Goal: Task Accomplishment & Management: Use online tool/utility

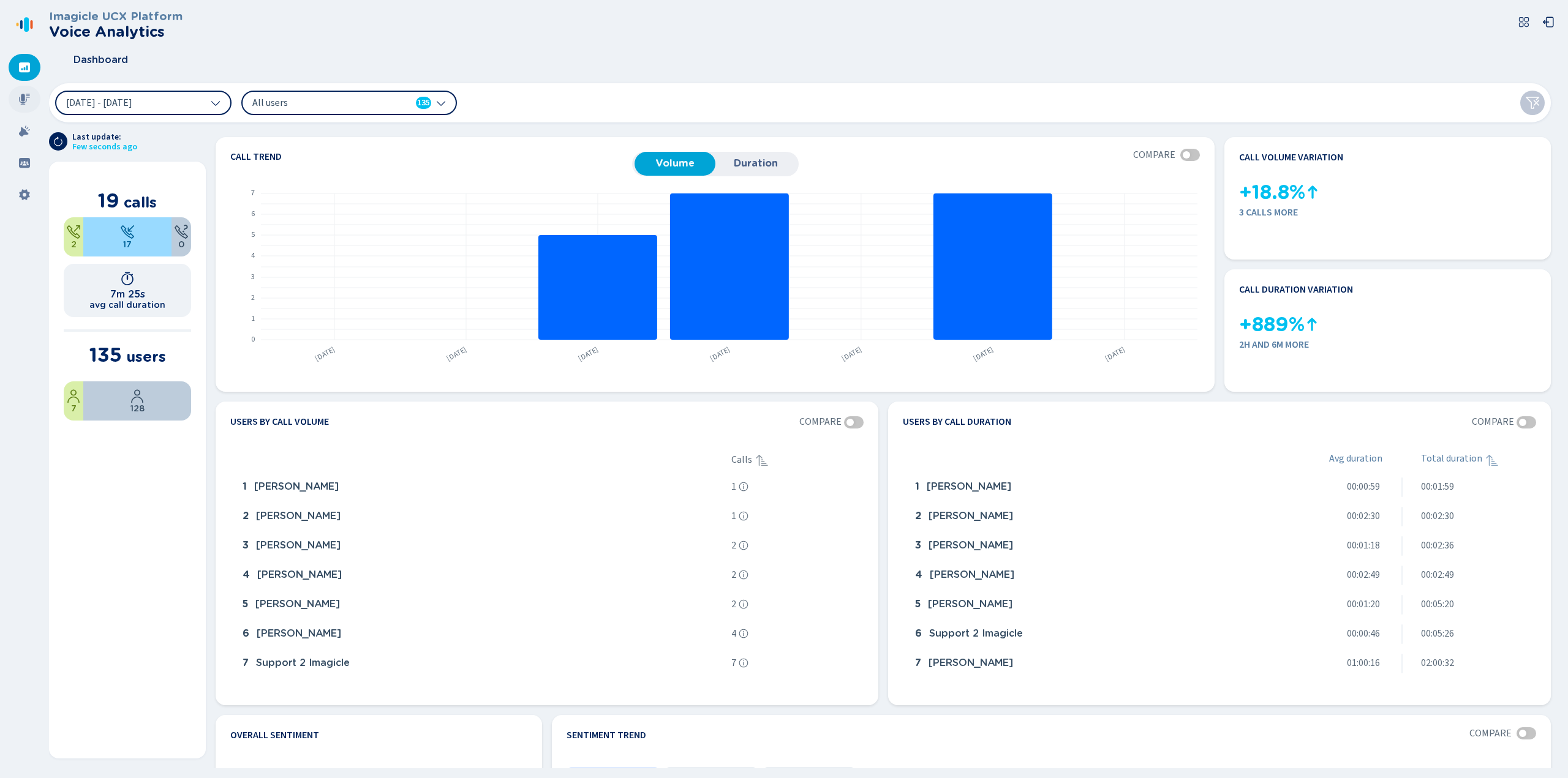
click at [31, 99] on div at bounding box center [24, 99] width 32 height 27
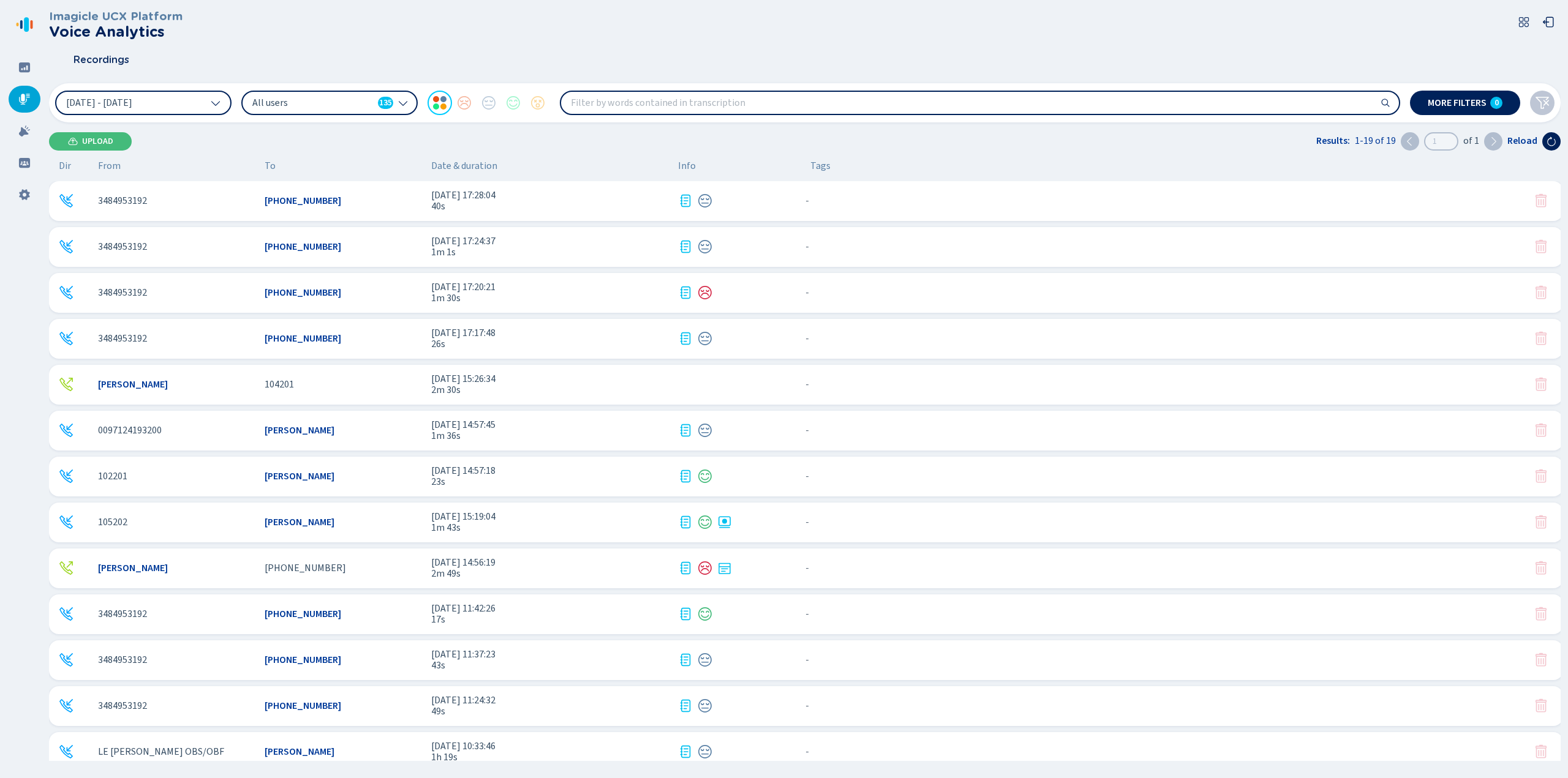
click at [406, 205] on div "[PHONE_NUMBER]" at bounding box center [343, 201] width 157 height 11
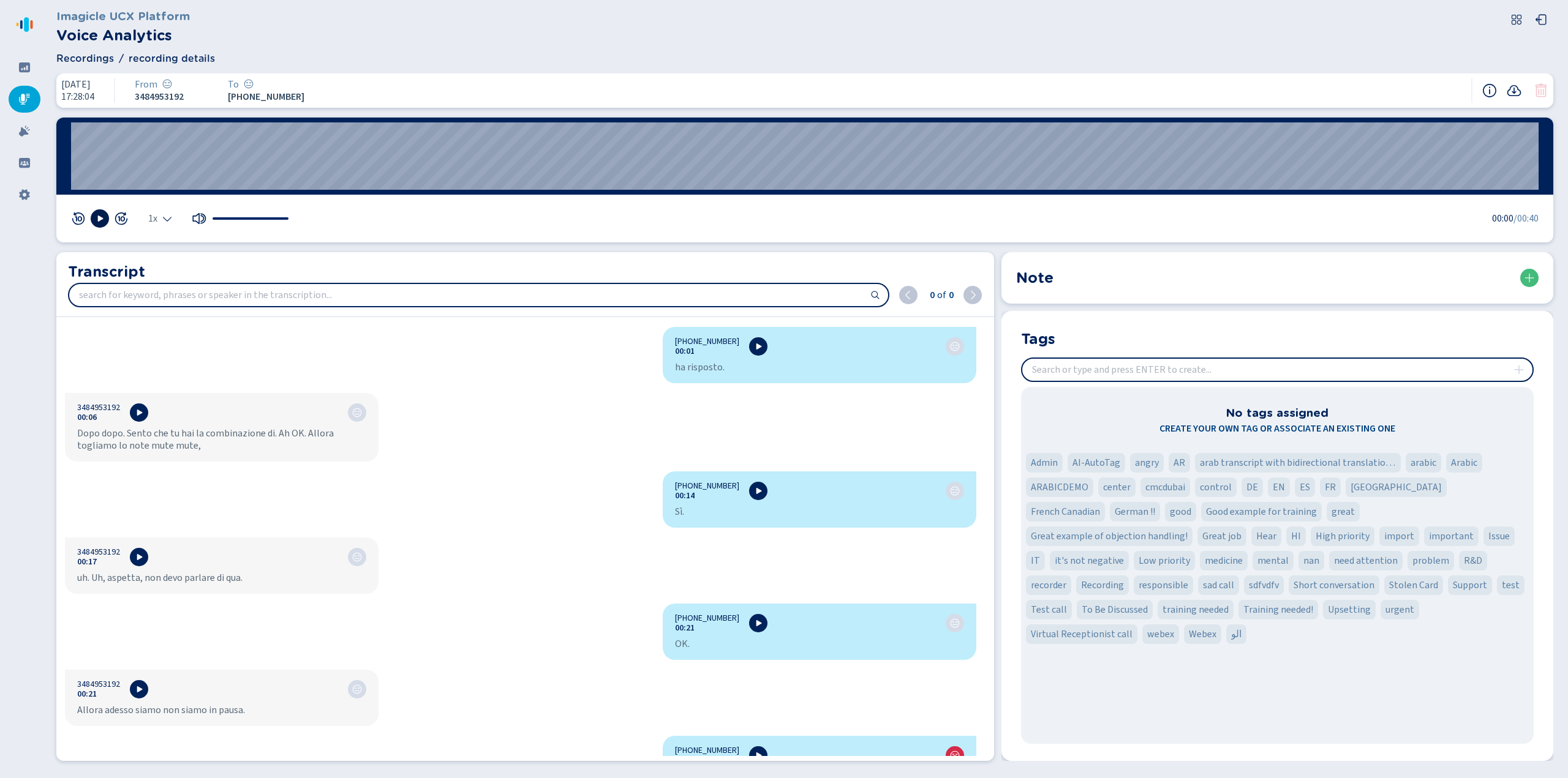
click at [96, 221] on icon at bounding box center [100, 218] width 10 height 10
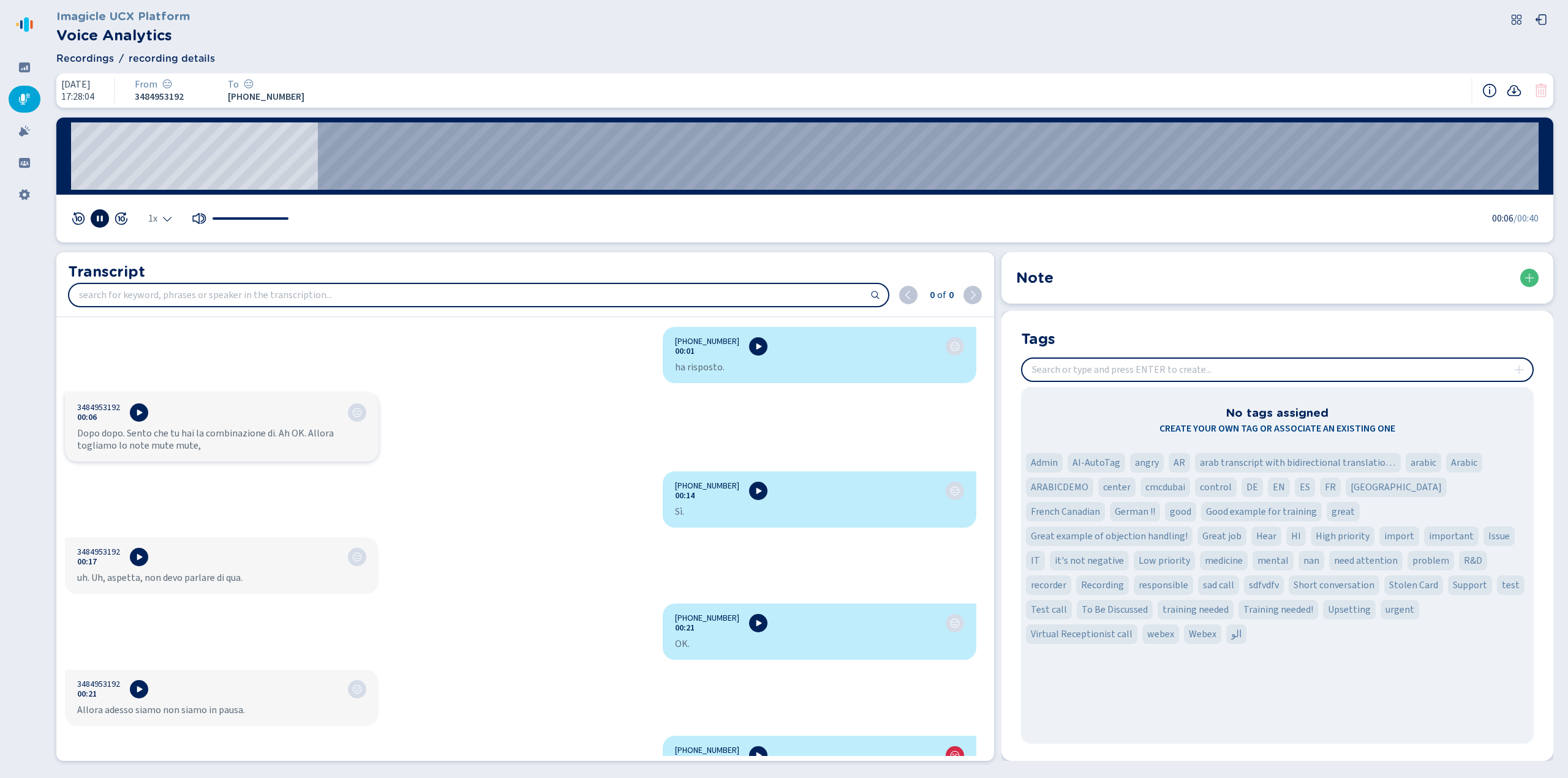
click at [96, 221] on icon at bounding box center [100, 218] width 10 height 10
click at [98, 60] on span "Recordings" at bounding box center [85, 59] width 57 height 15
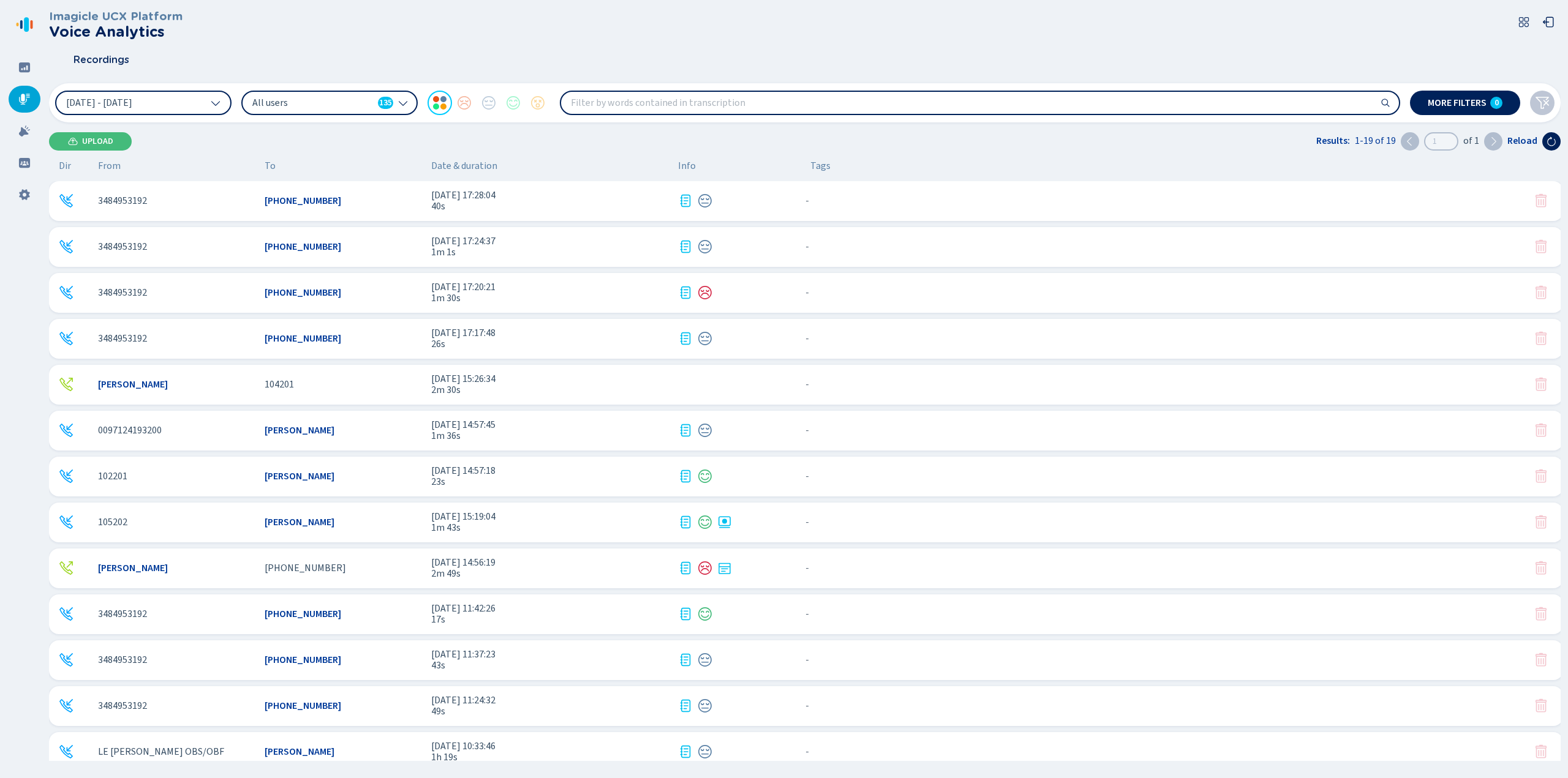
click at [827, 102] on input "search" at bounding box center [980, 102] width 838 height 22
click at [440, 293] on span "1m 30s" at bounding box center [550, 298] width 237 height 11
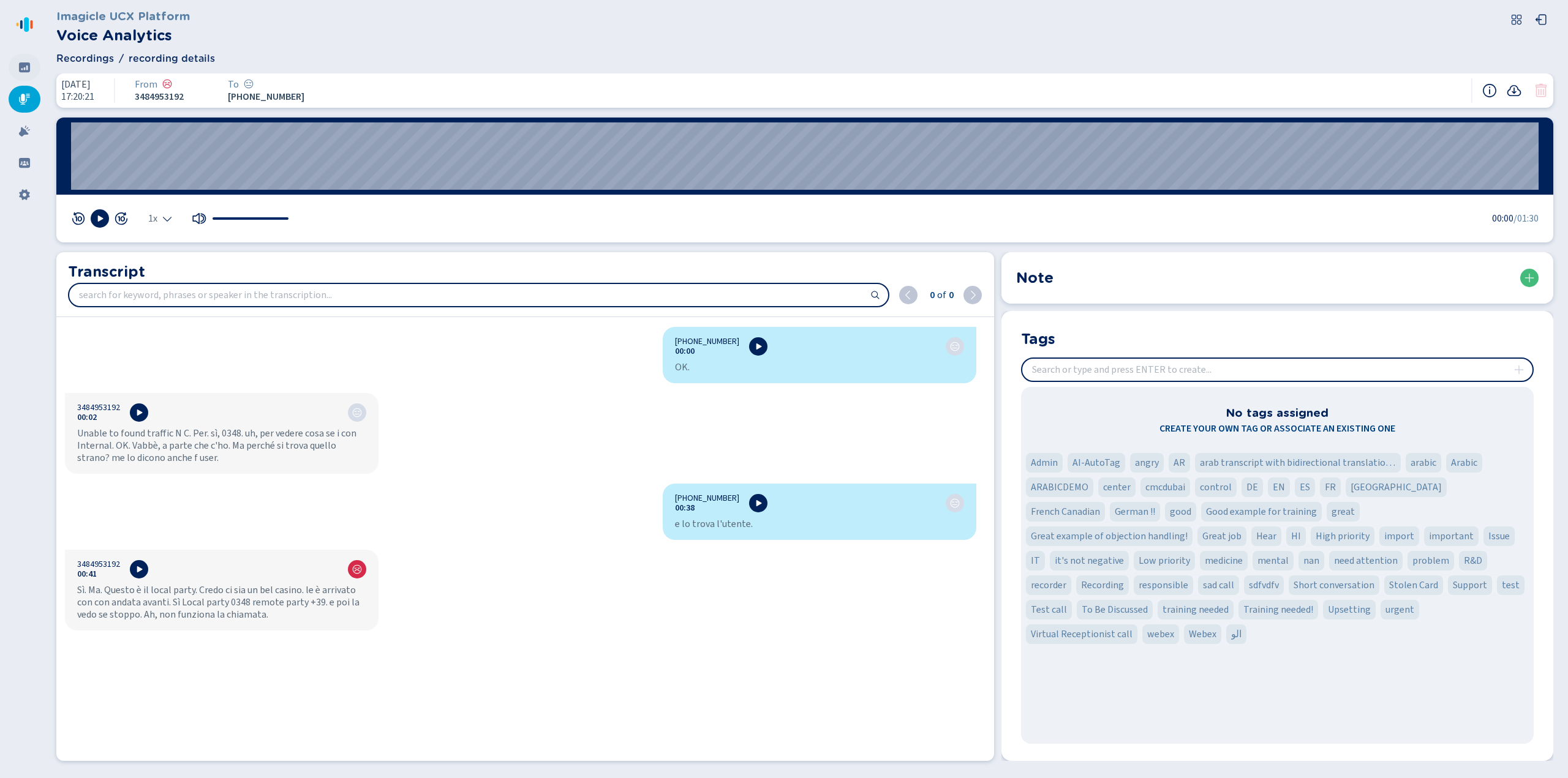
click at [24, 69] on icon at bounding box center [24, 67] width 12 height 12
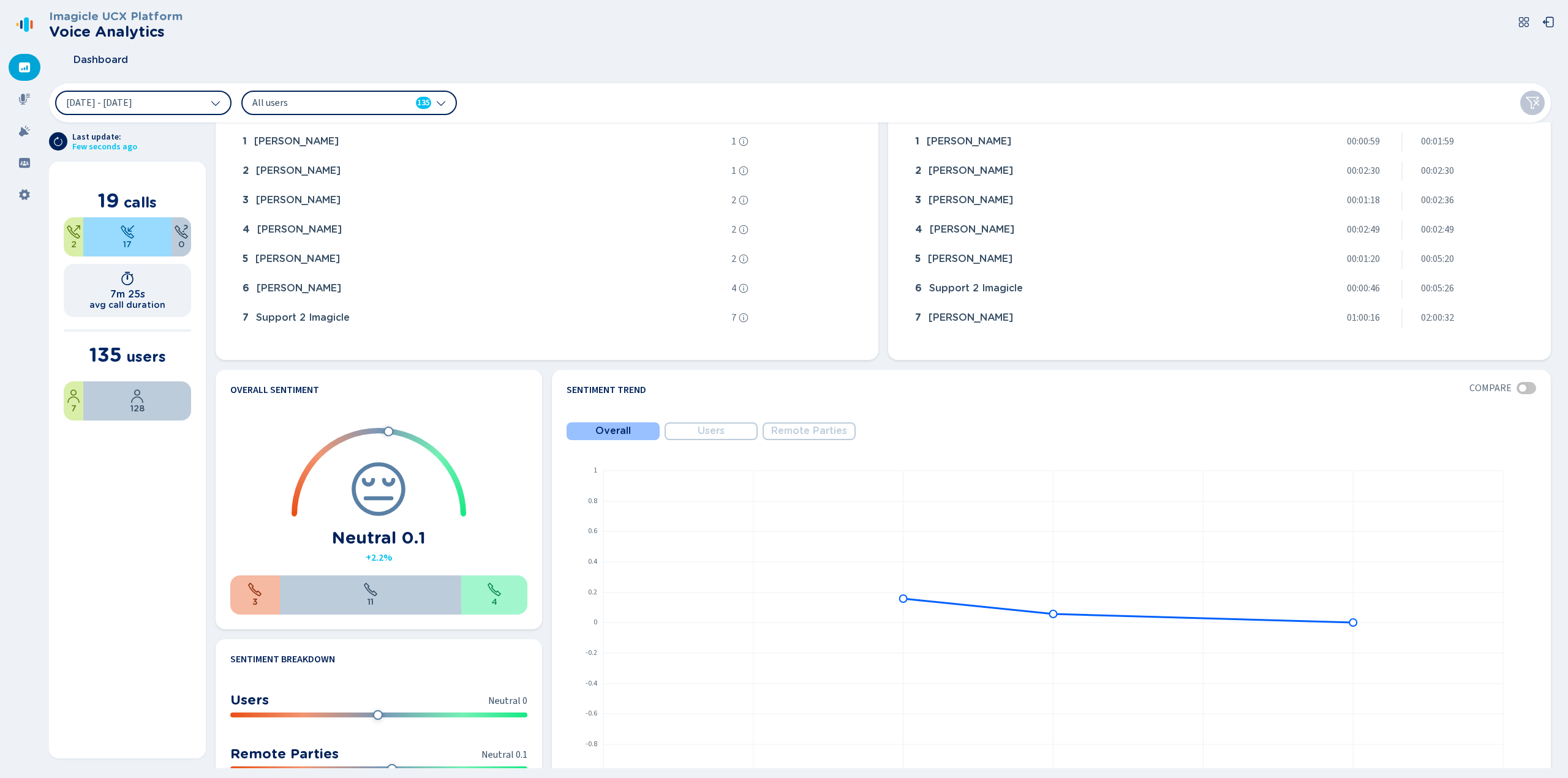
scroll to position [223, 0]
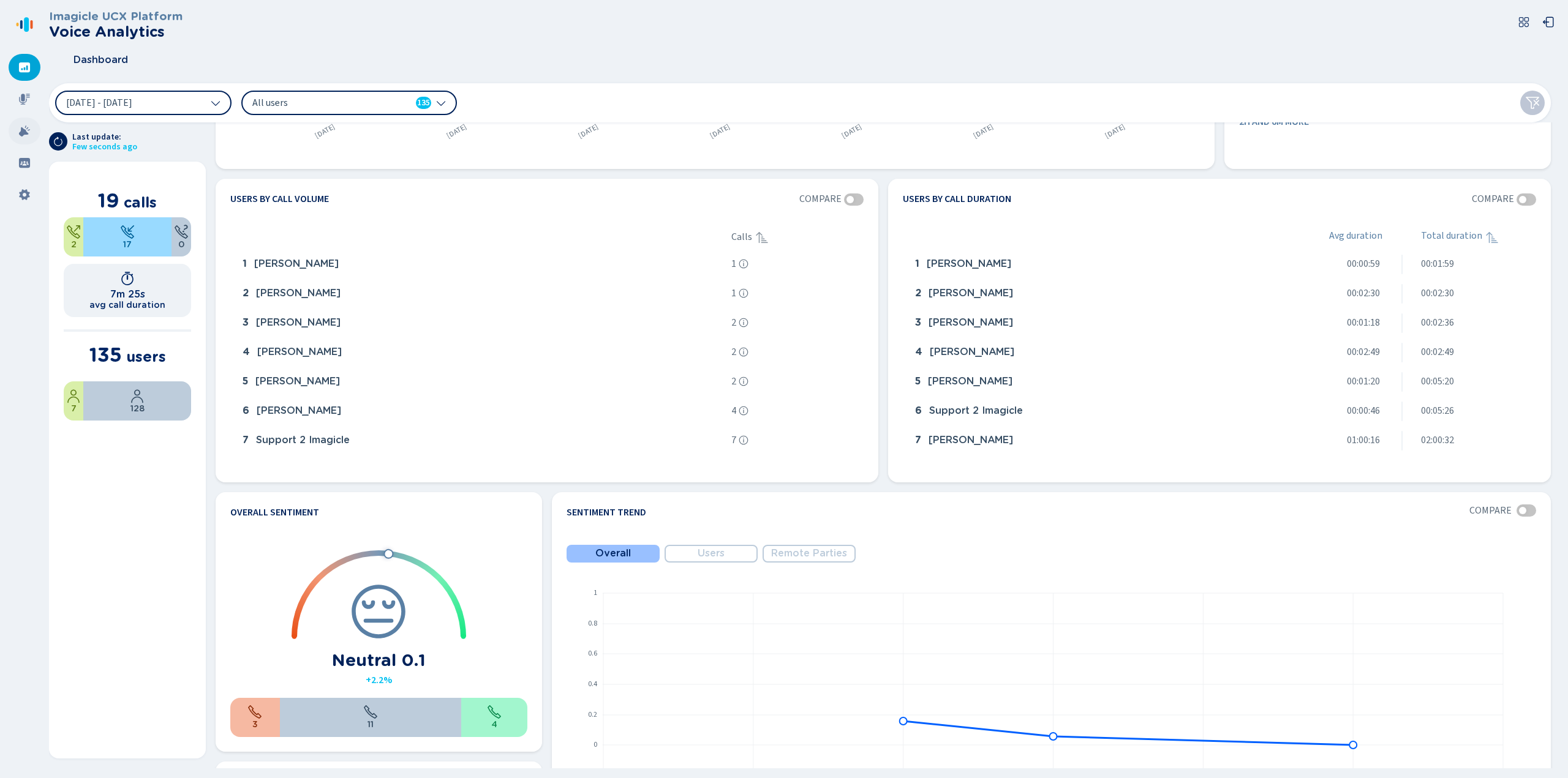
click at [23, 138] on div at bounding box center [24, 130] width 32 height 27
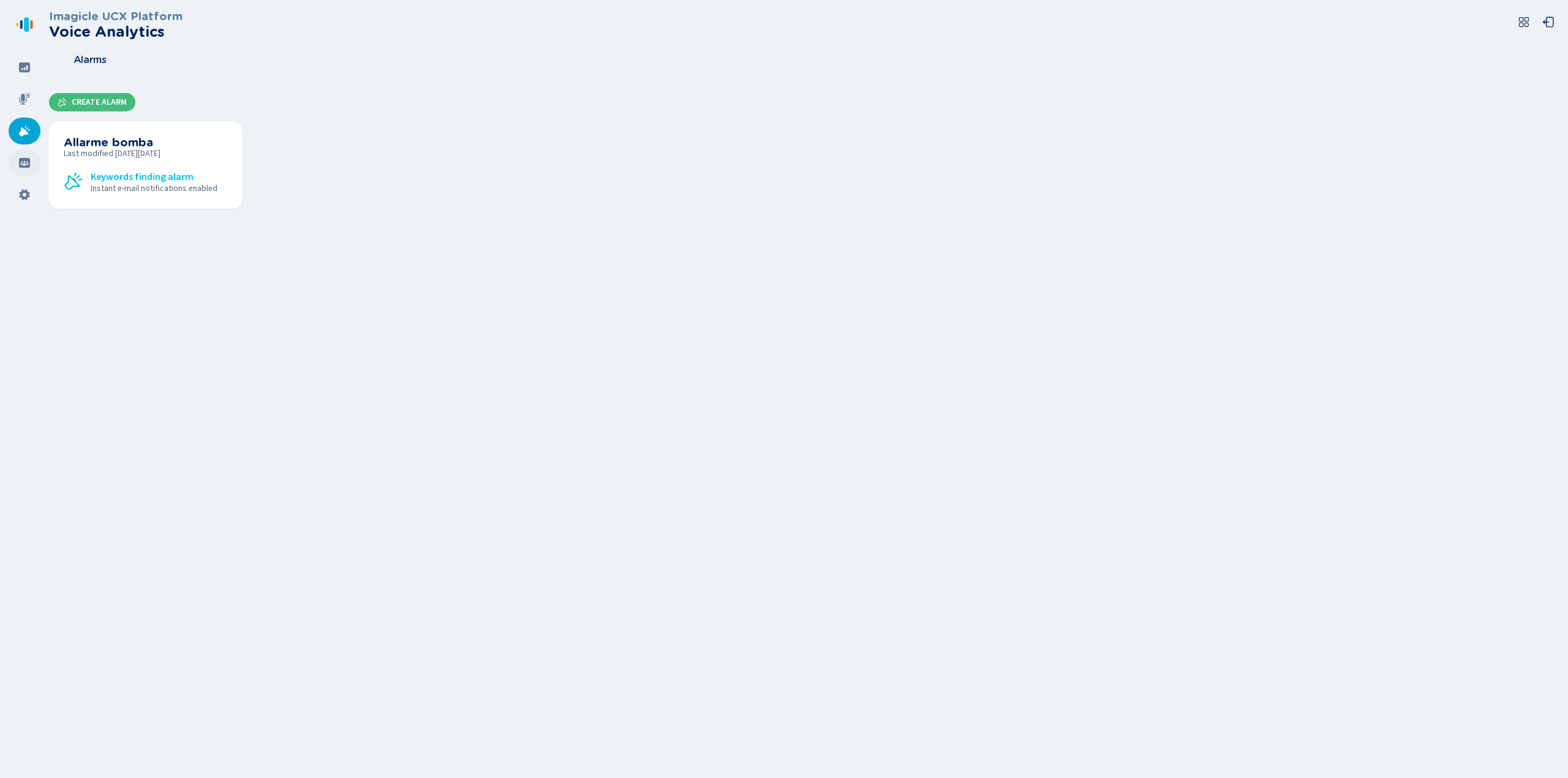
click at [21, 170] on div at bounding box center [24, 162] width 32 height 27
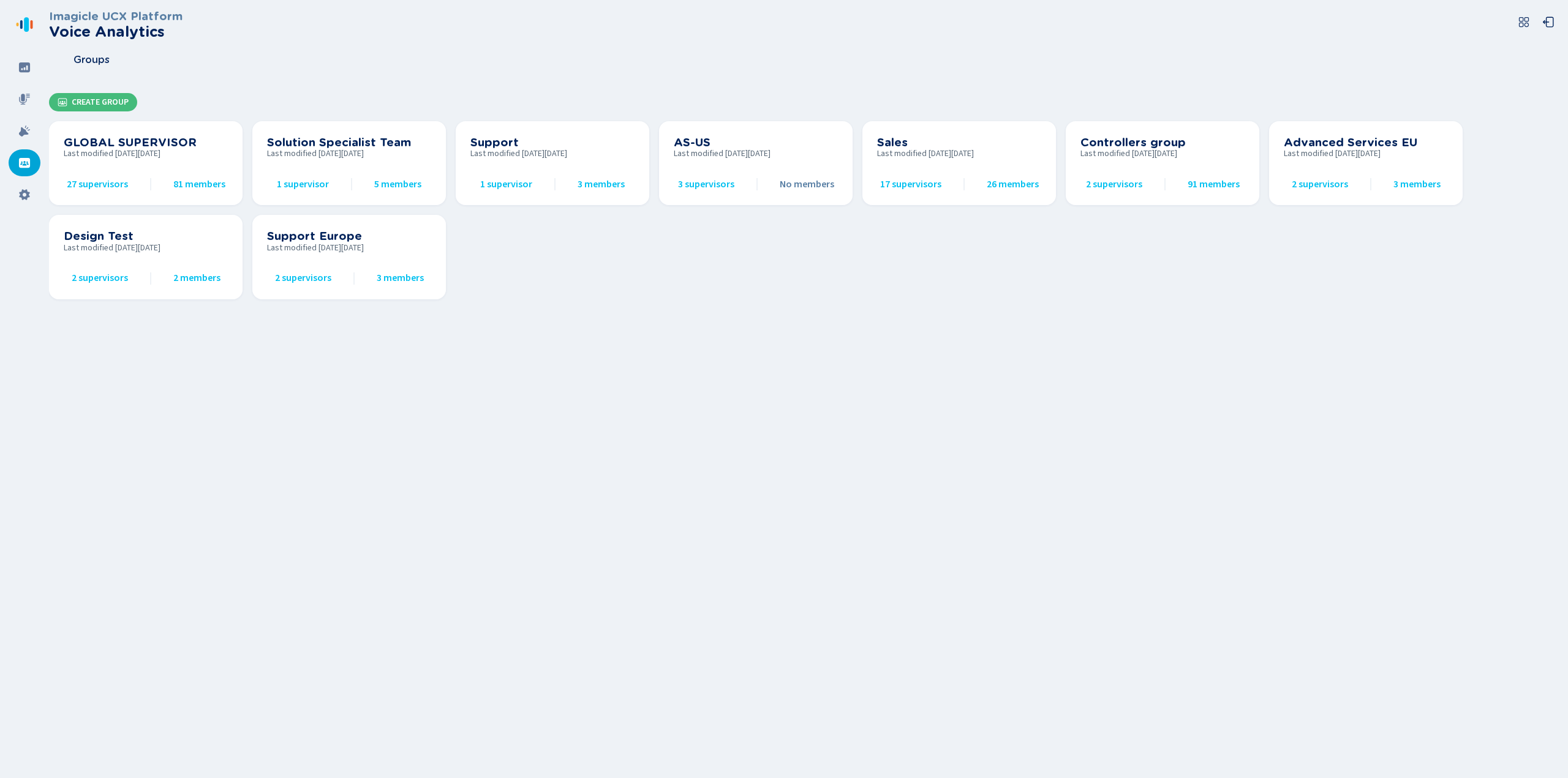
click at [717, 703] on div "Imagicle UCX Platform Voice Analytics Groups Create Group GLOBAL SUPERVISOR Las…" at bounding box center [808, 389] width 1519 height 778
click at [639, 620] on div "Imagicle UCX Platform Voice Analytics Groups Create Group GLOBAL SUPERVISOR Las…" at bounding box center [808, 389] width 1519 height 778
